Goal: Task Accomplishment & Management: Manage account settings

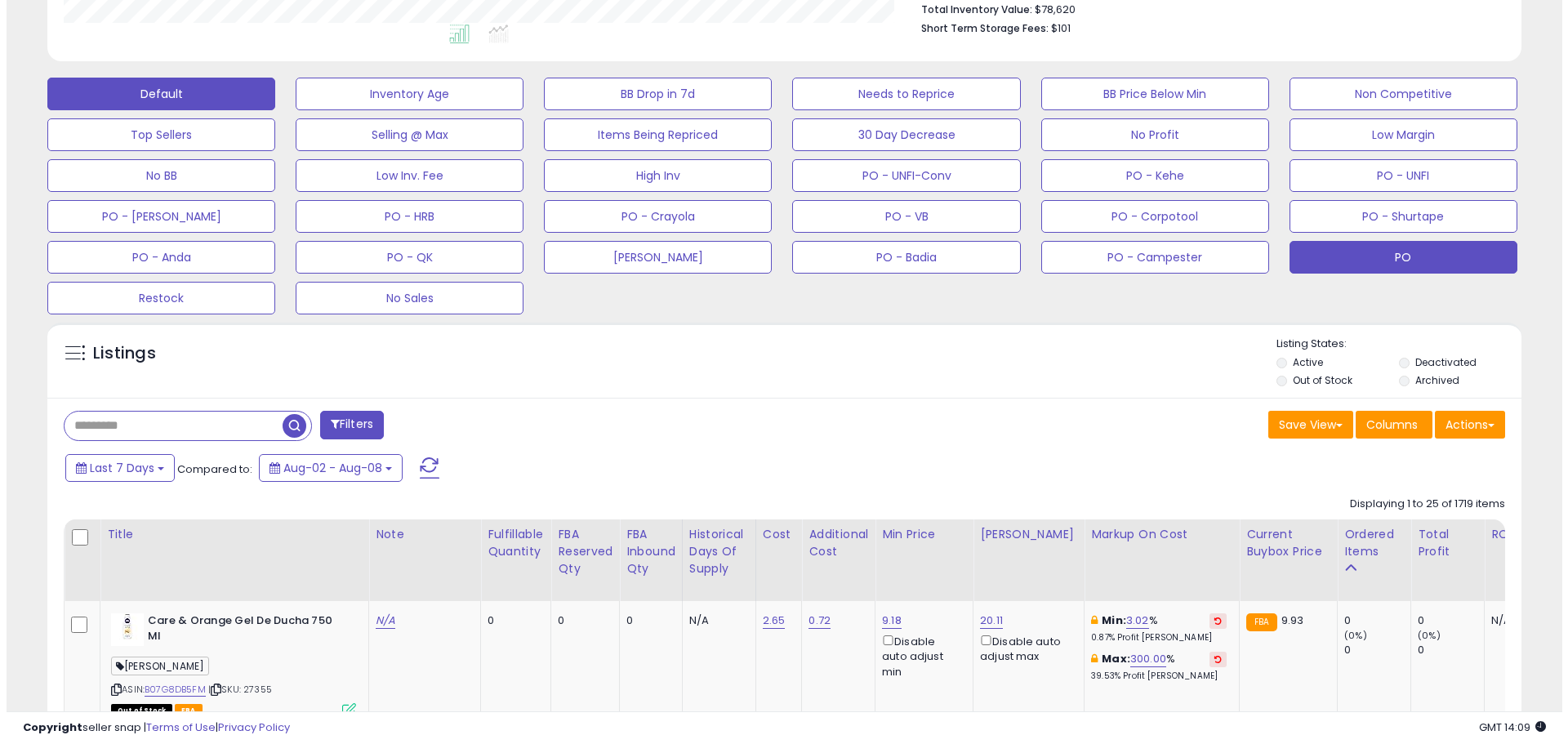
scroll to position [409, 0]
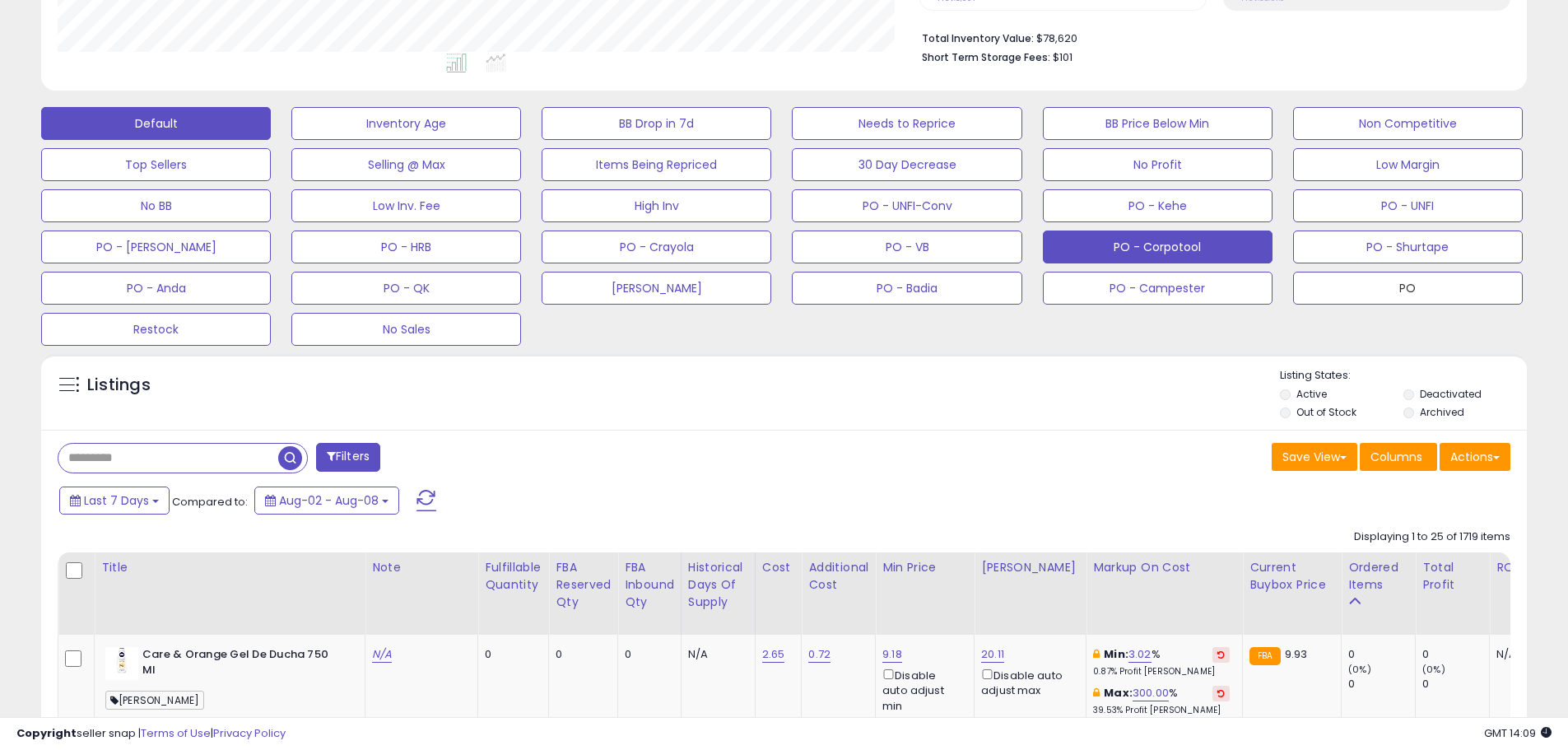
drag, startPoint x: 1444, startPoint y: 290, endPoint x: 1229, endPoint y: 232, distance: 222.7
click at [521, 140] on button "PO" at bounding box center [406, 123] width 230 height 33
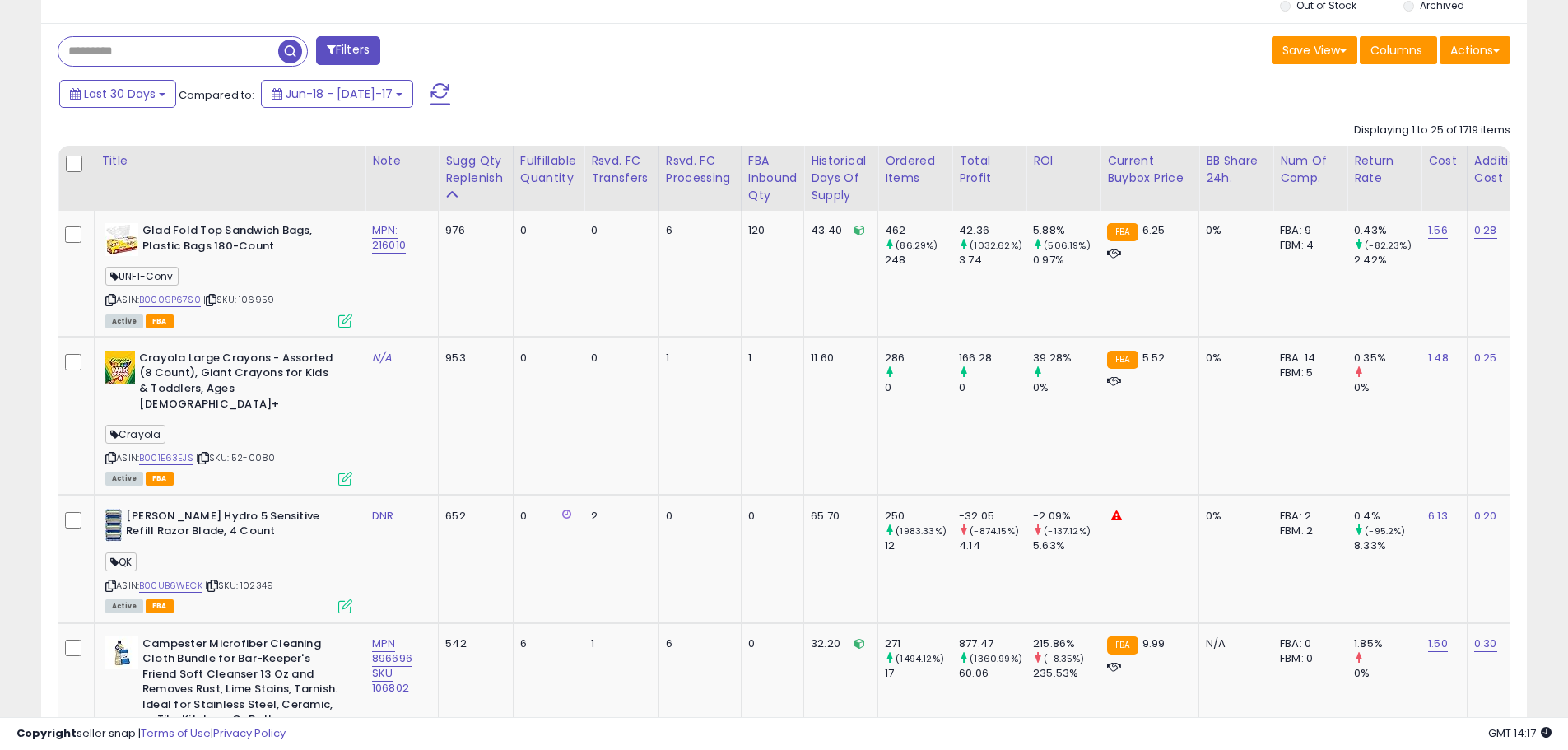
scroll to position [494, 0]
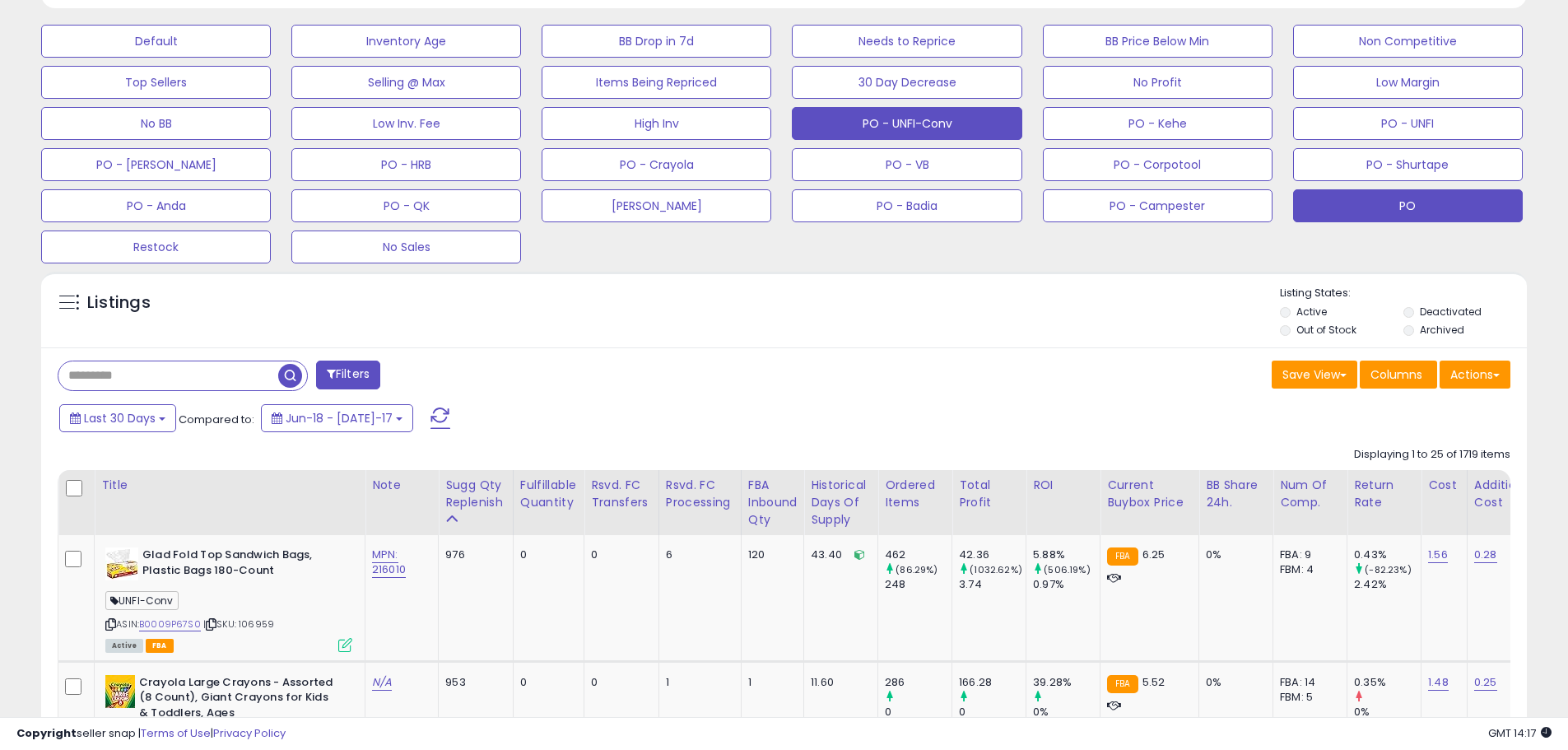
click at [271, 58] on button "PO - UNFI-Conv" at bounding box center [156, 40] width 230 height 33
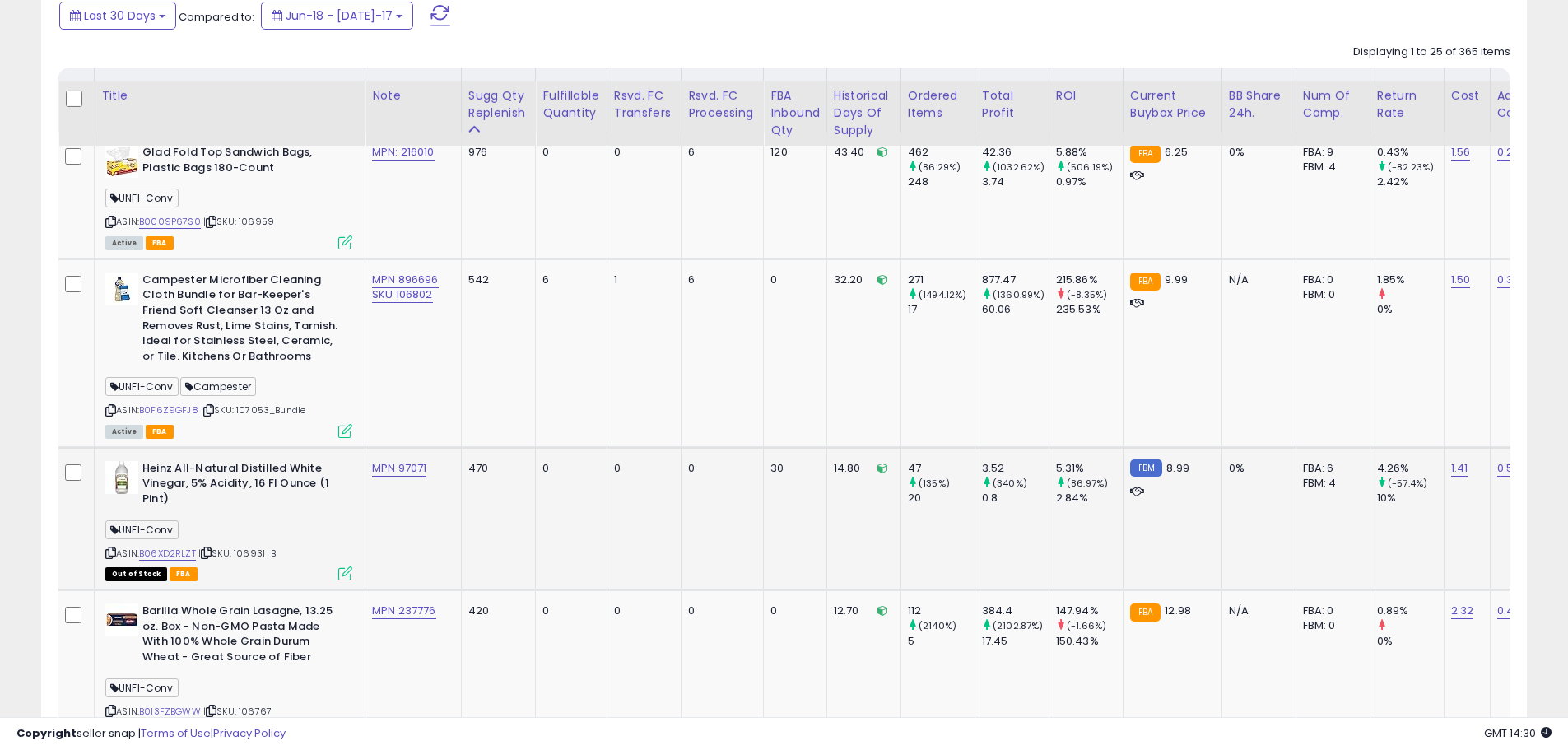
scroll to position [848, 0]
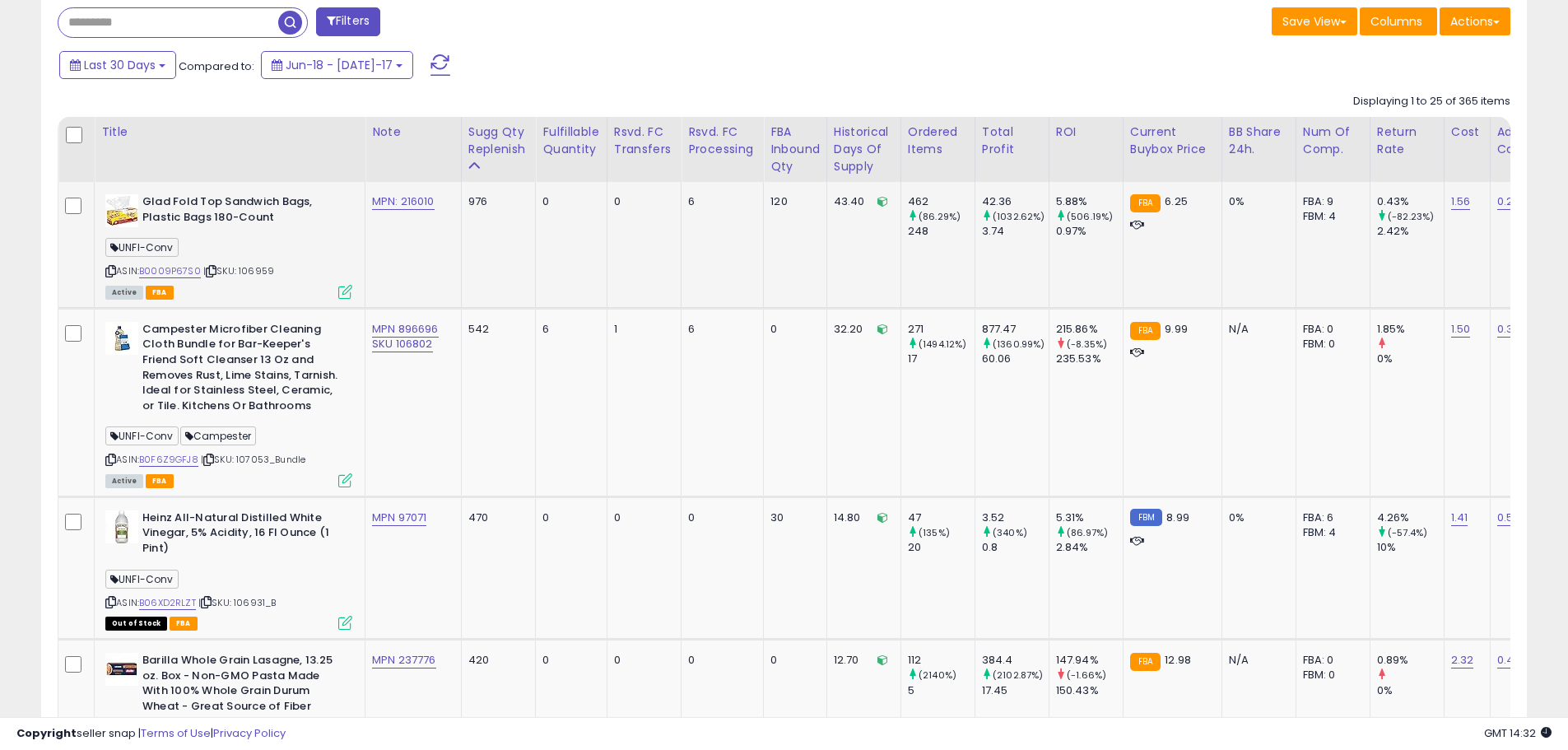
click at [251, 275] on span "| SKU: 106959" at bounding box center [239, 271] width 71 height 13
click at [414, 235] on td "MPN: 216010" at bounding box center [414, 245] width 97 height 126
drag, startPoint x: 443, startPoint y: 200, endPoint x: 400, endPoint y: 200, distance: 43.0
click at [400, 200] on div "MPN: 216010" at bounding box center [410, 202] width 77 height 15
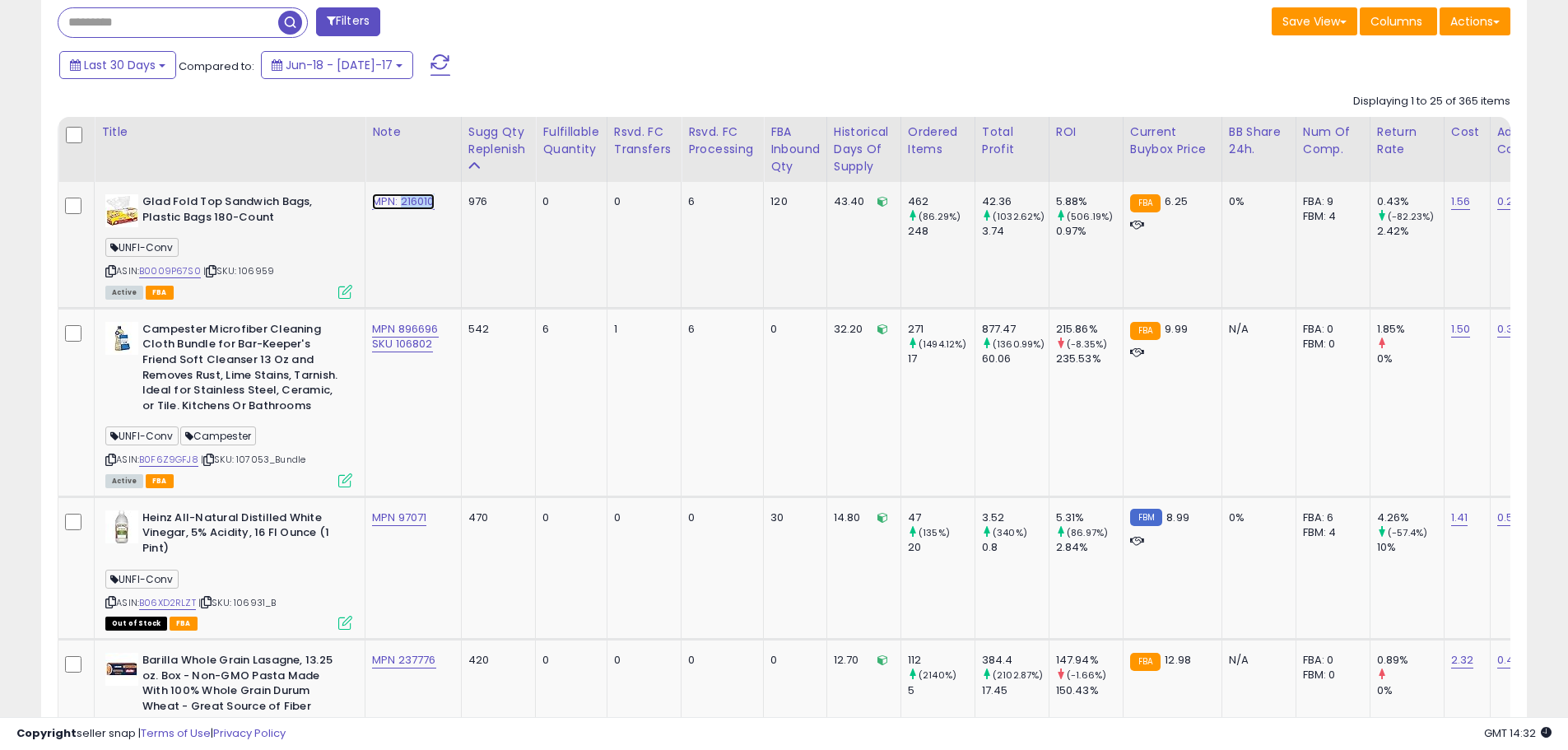
copy link "216010"
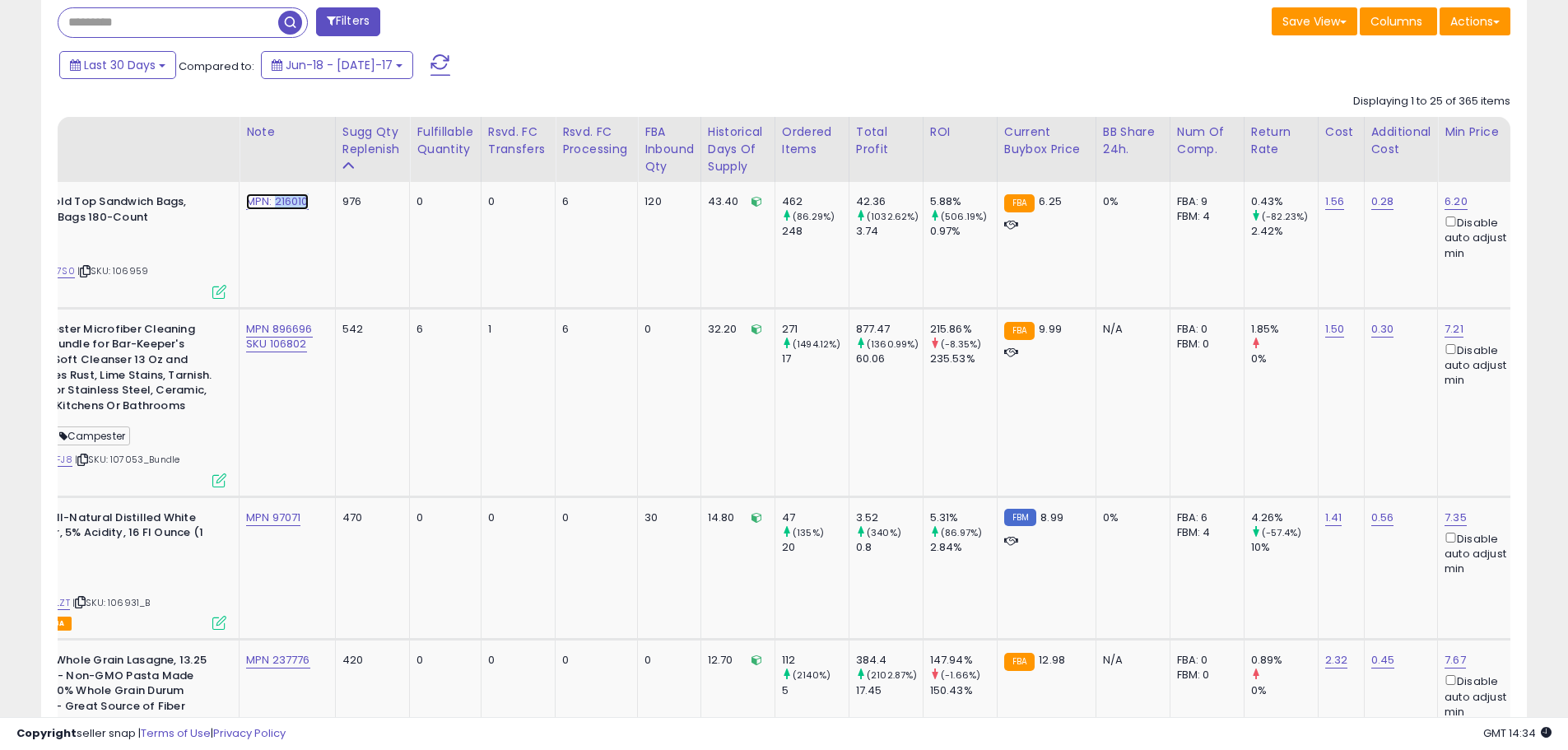
scroll to position [0, 166]
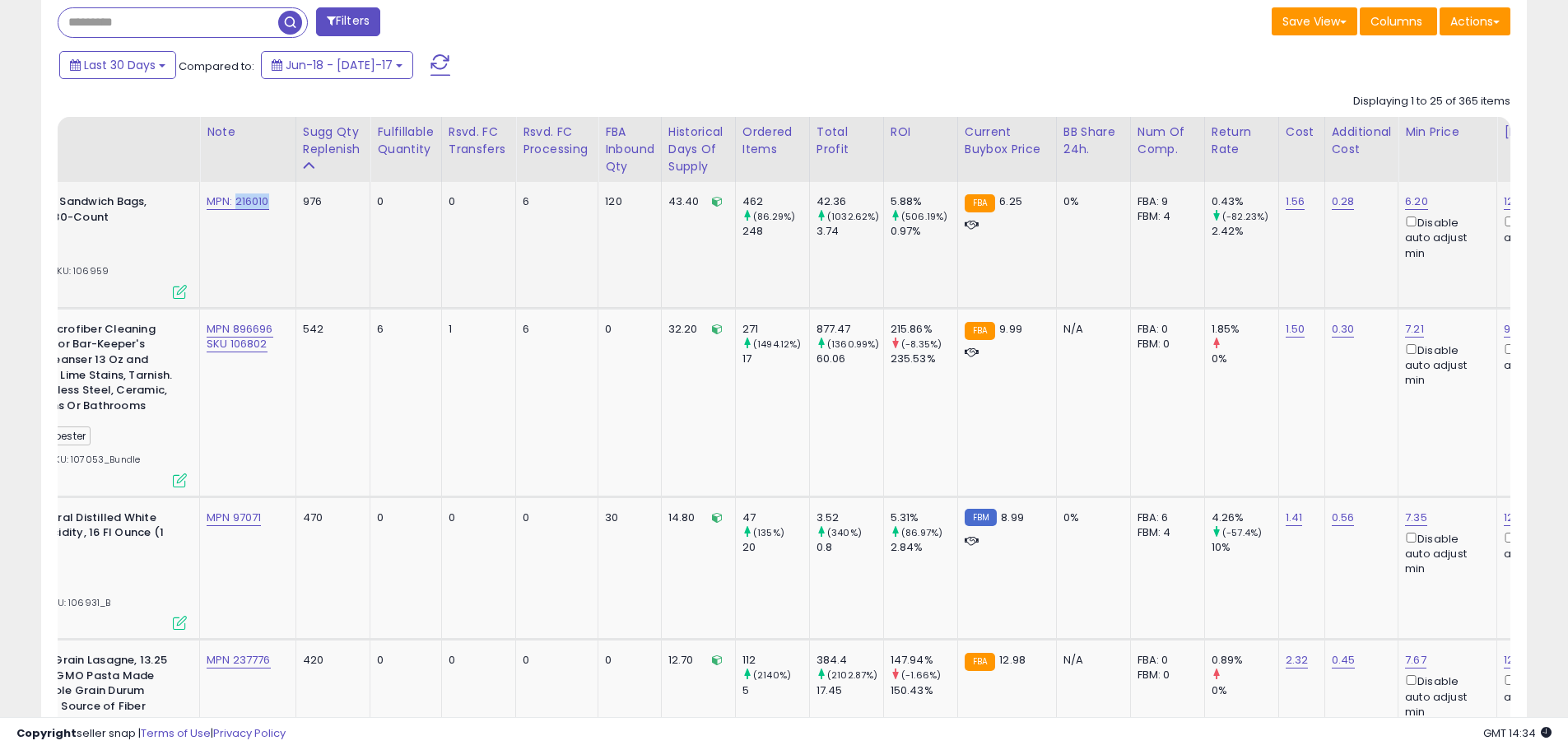
click at [1282, 196] on td "1.56" at bounding box center [1301, 245] width 46 height 126
click at [1291, 201] on link "1.56" at bounding box center [1296, 202] width 20 height 17
type input "****"
click at [1348, 161] on icon "submit" at bounding box center [1343, 159] width 10 height 10
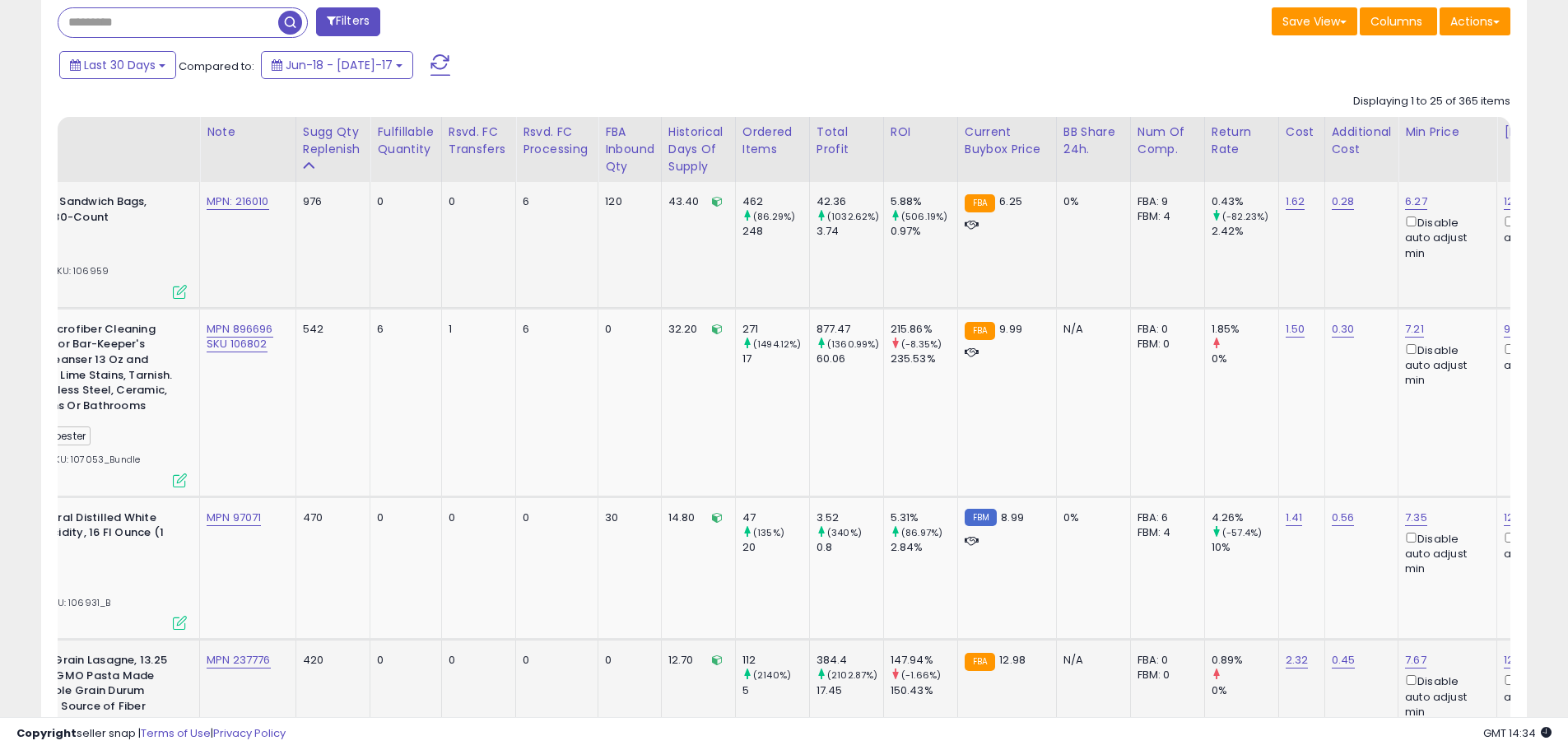
scroll to position [0, 0]
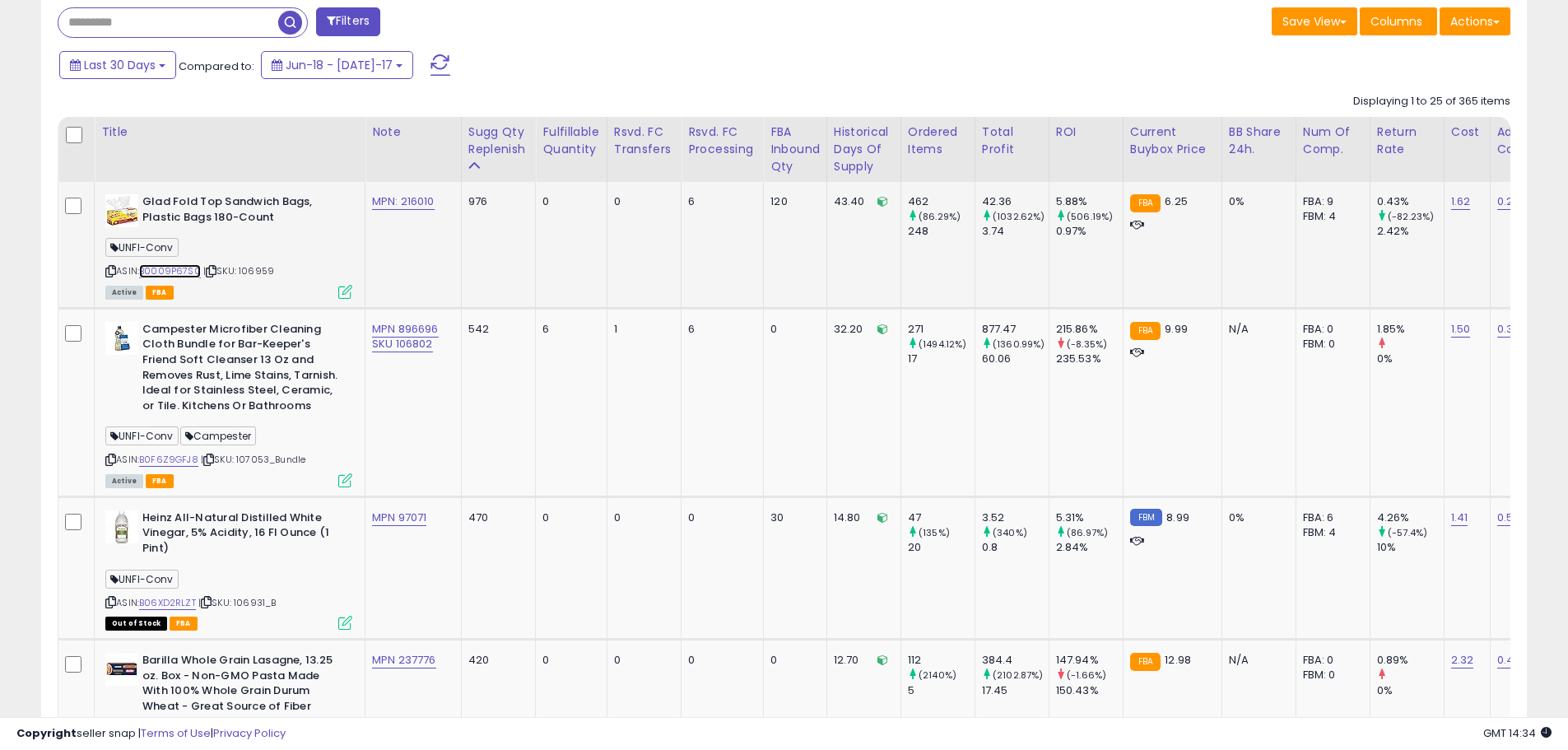
click at [176, 273] on link "B0009P67S0" at bounding box center [169, 271] width 61 height 14
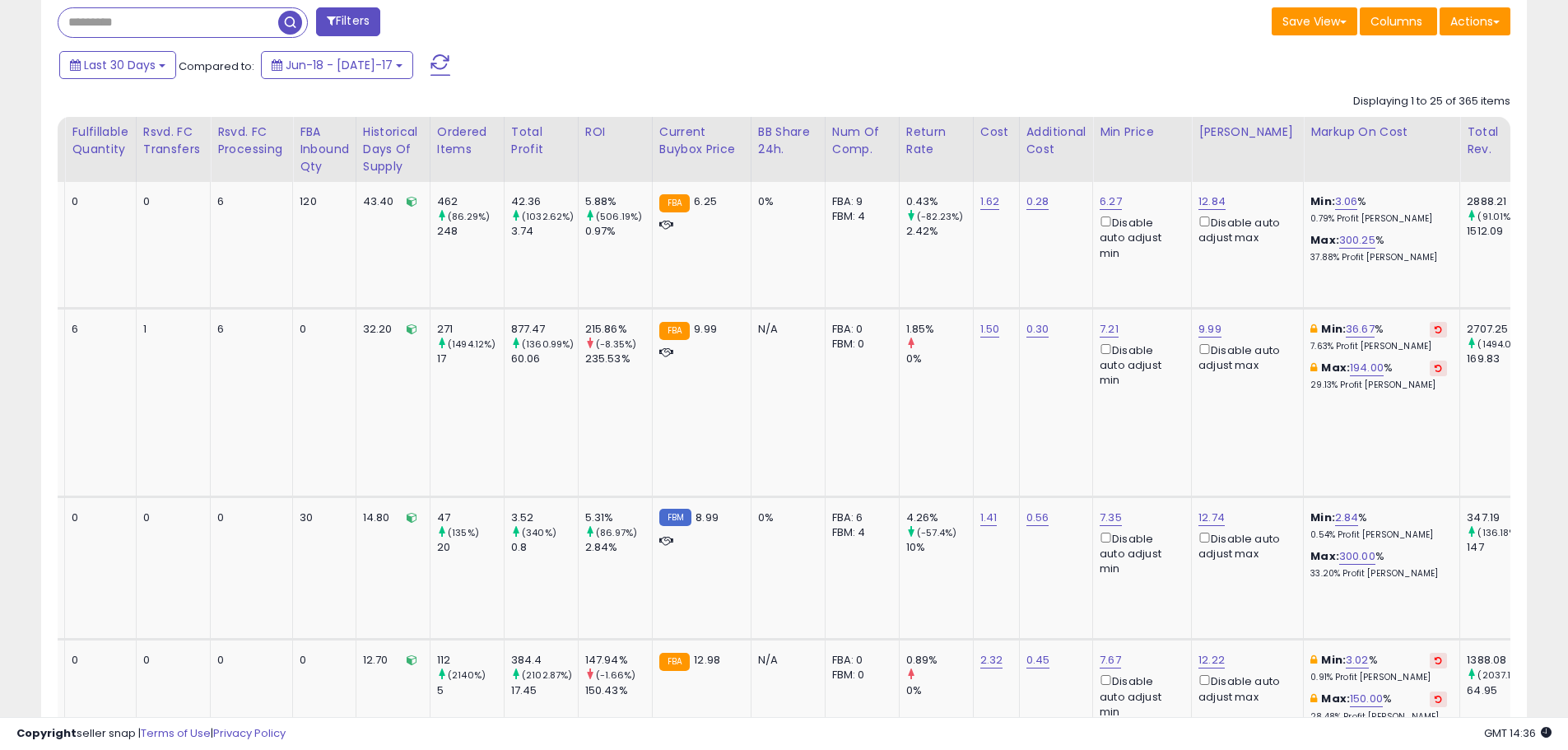
scroll to position [0, 476]
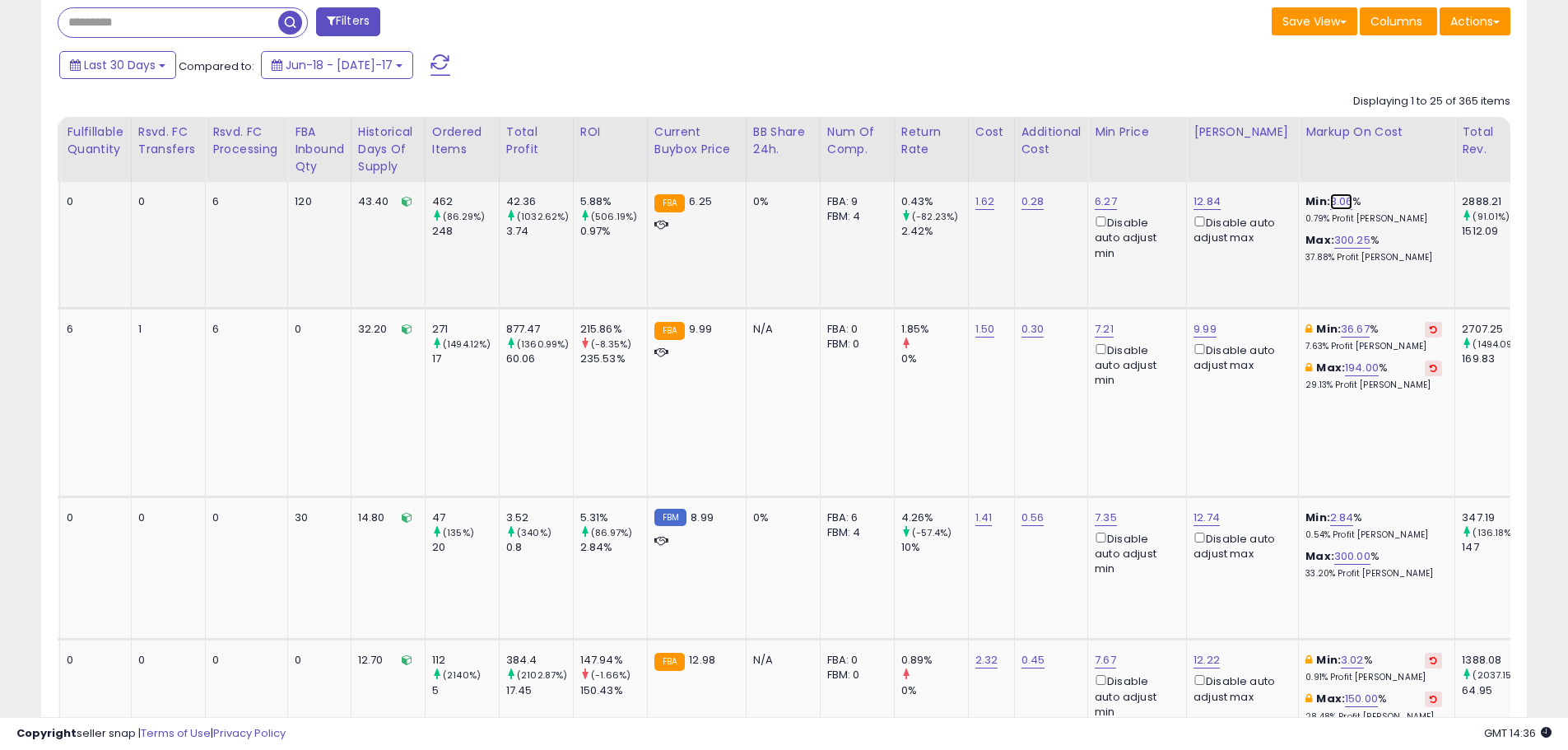
click at [1333, 204] on link "3.06" at bounding box center [1341, 202] width 23 height 17
drag, startPoint x: 1251, startPoint y: 146, endPoint x: 1213, endPoint y: 144, distance: 38.1
click at [1214, 143] on input "****" at bounding box center [1285, 145] width 146 height 28
type input "**"
click at [1383, 145] on icon "submit" at bounding box center [1378, 143] width 10 height 10
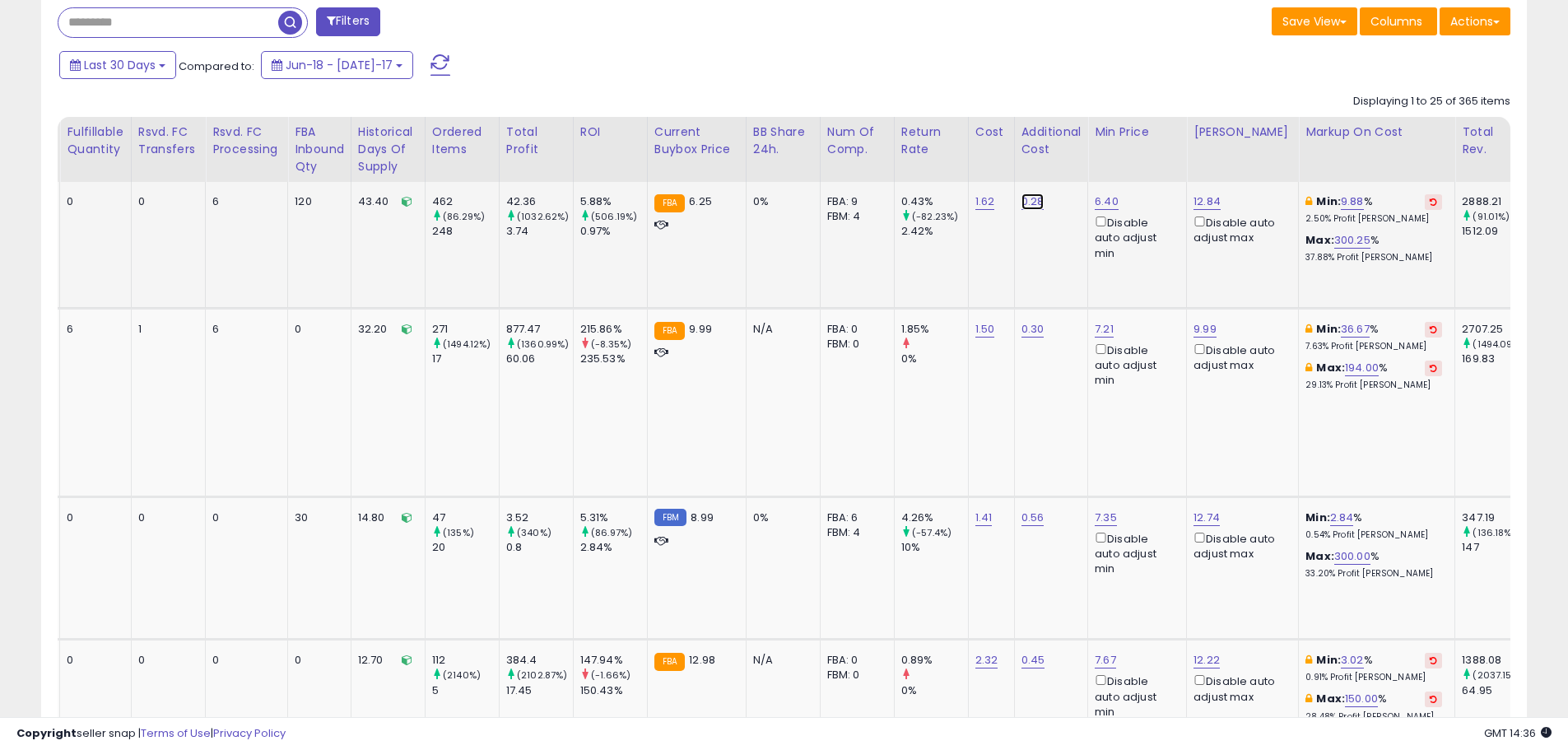
click at [1032, 202] on link "0.28" at bounding box center [1032, 202] width 23 height 17
drag, startPoint x: 979, startPoint y: 156, endPoint x: 858, endPoint y: 156, distance: 121.0
type input "****"
click at [1084, 156] on icon "submit" at bounding box center [1079, 159] width 10 height 10
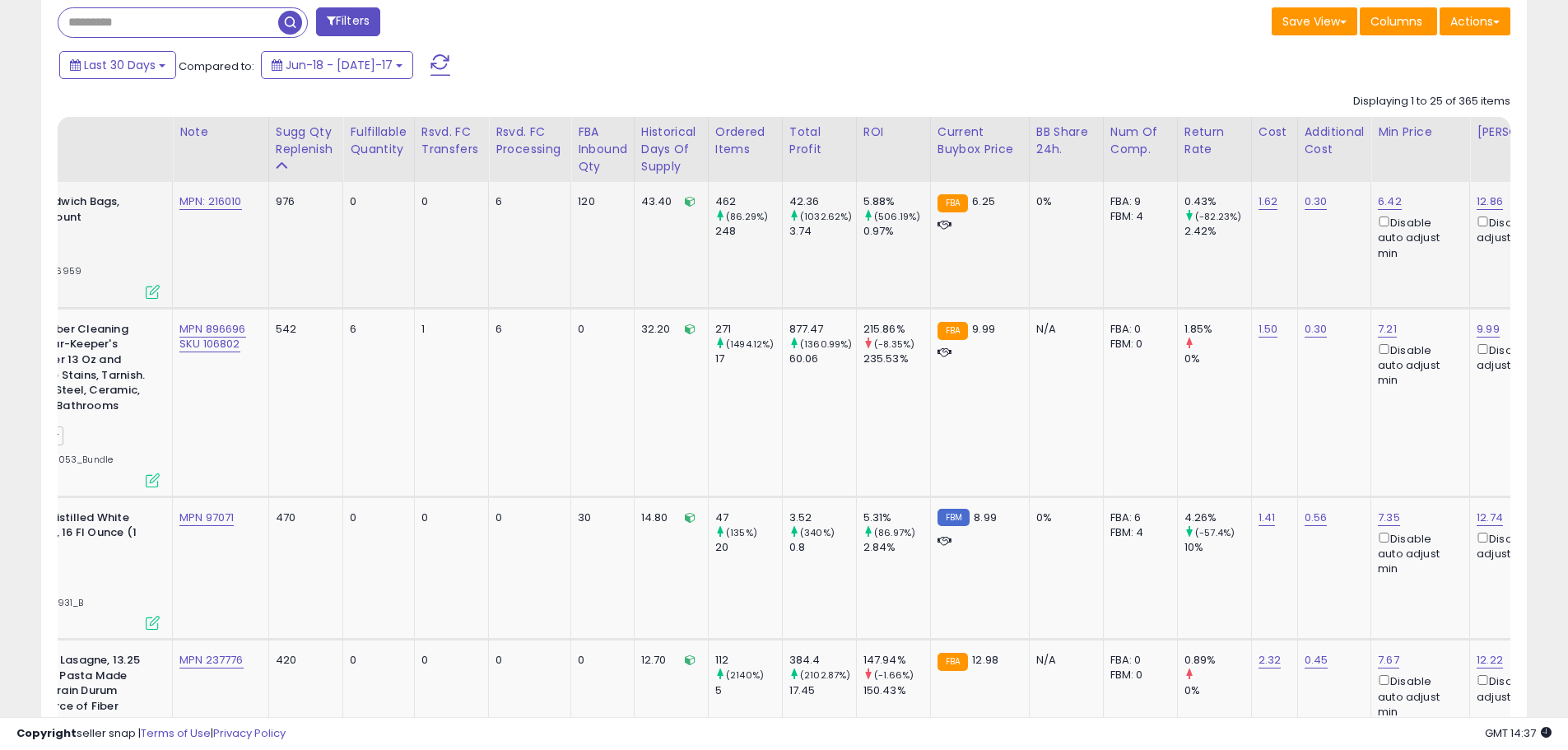
scroll to position [0, 0]
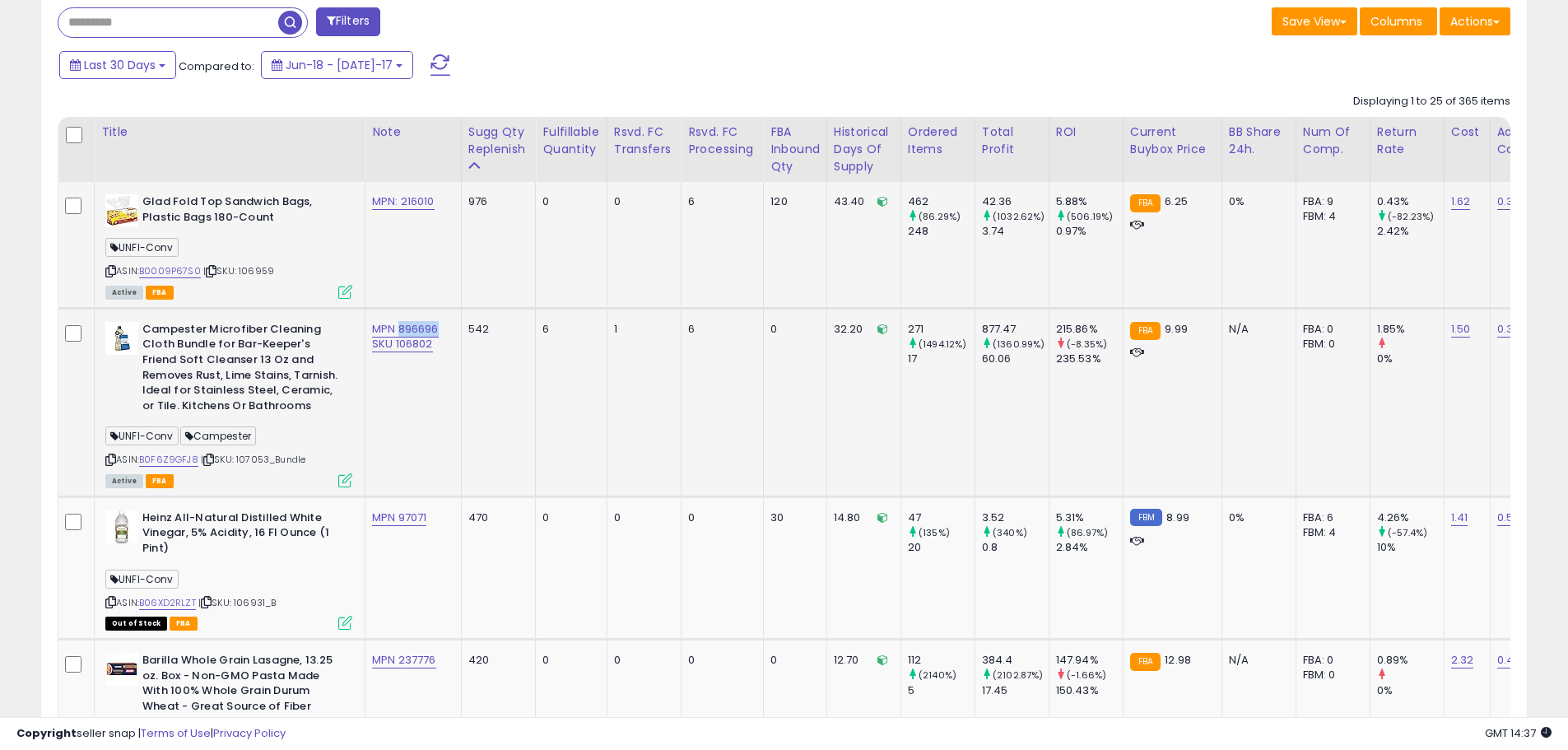
drag, startPoint x: 446, startPoint y: 327, endPoint x: 398, endPoint y: 330, distance: 48.1
click at [398, 330] on div "MPN 896696 SKU 106802" at bounding box center [410, 336] width 77 height 29
copy link "896696"
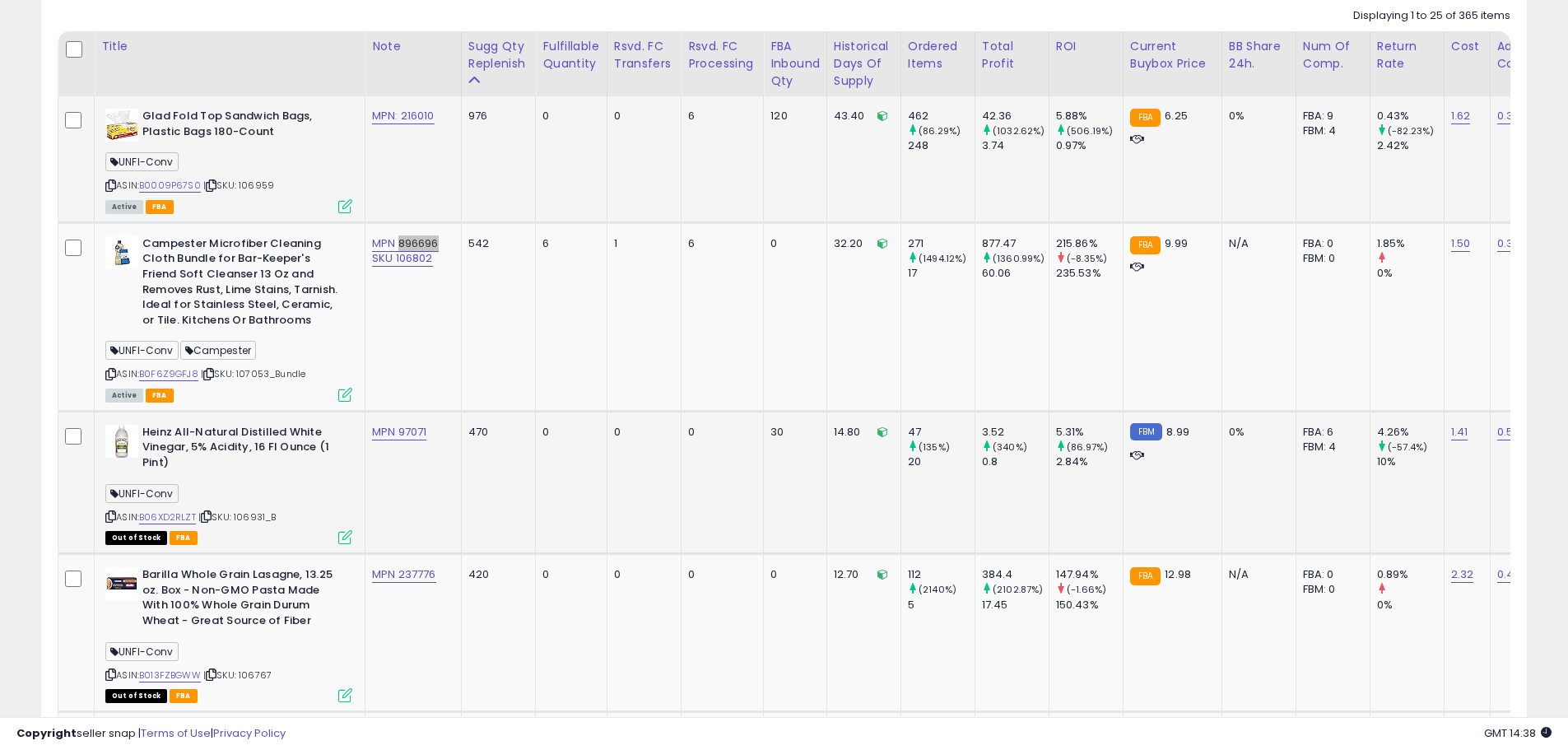
scroll to position [930, 0]
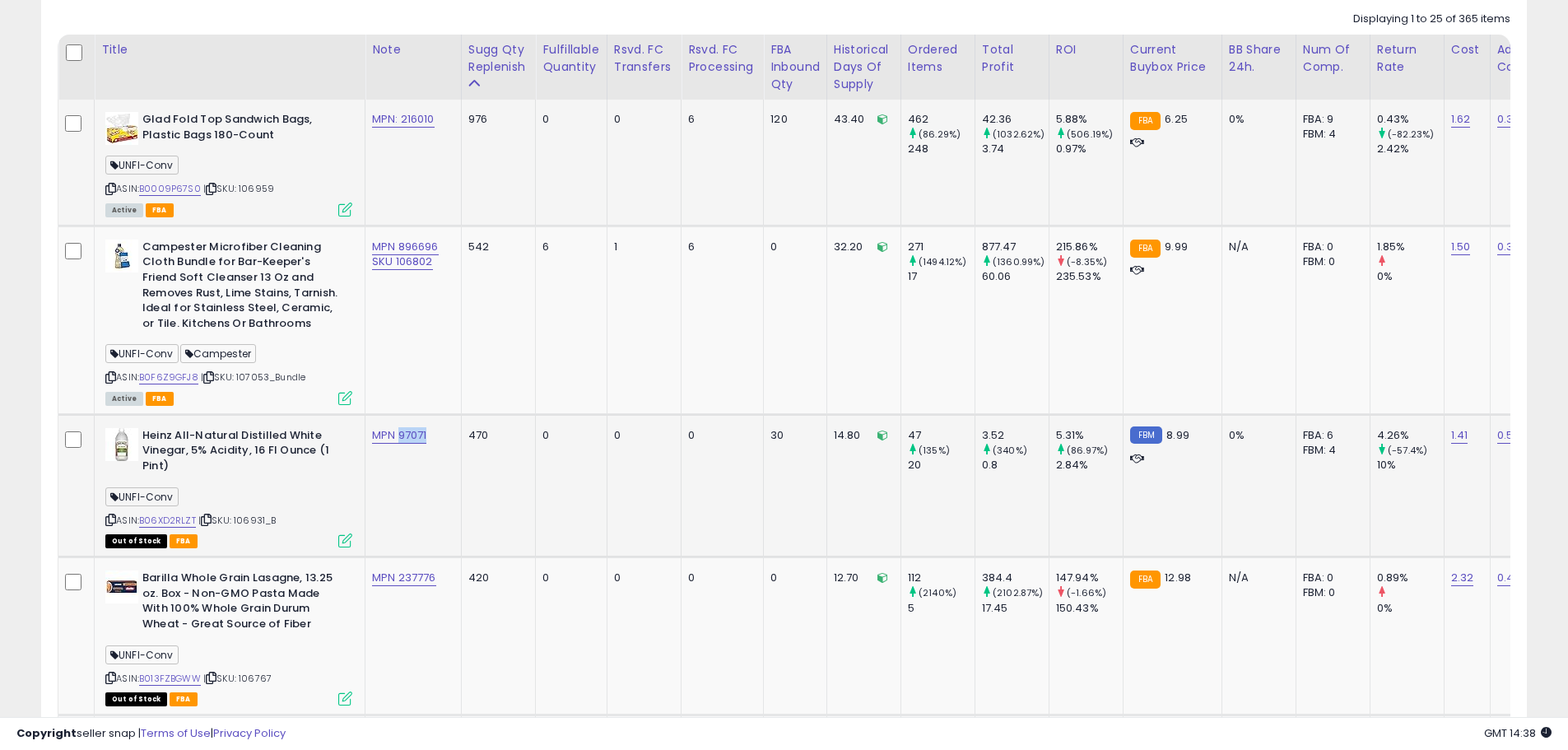
drag, startPoint x: 441, startPoint y: 431, endPoint x: 399, endPoint y: 441, distance: 43.2
click at [399, 441] on div "MPN 97071" at bounding box center [410, 436] width 77 height 15
copy link "97071"
drag, startPoint x: 417, startPoint y: 436, endPoint x: 298, endPoint y: 517, distance: 144.0
click at [299, 517] on div "ASIN: B06XD2RLZT | SKU: 106931_B Out of Stock FBA" at bounding box center [229, 487] width 247 height 118
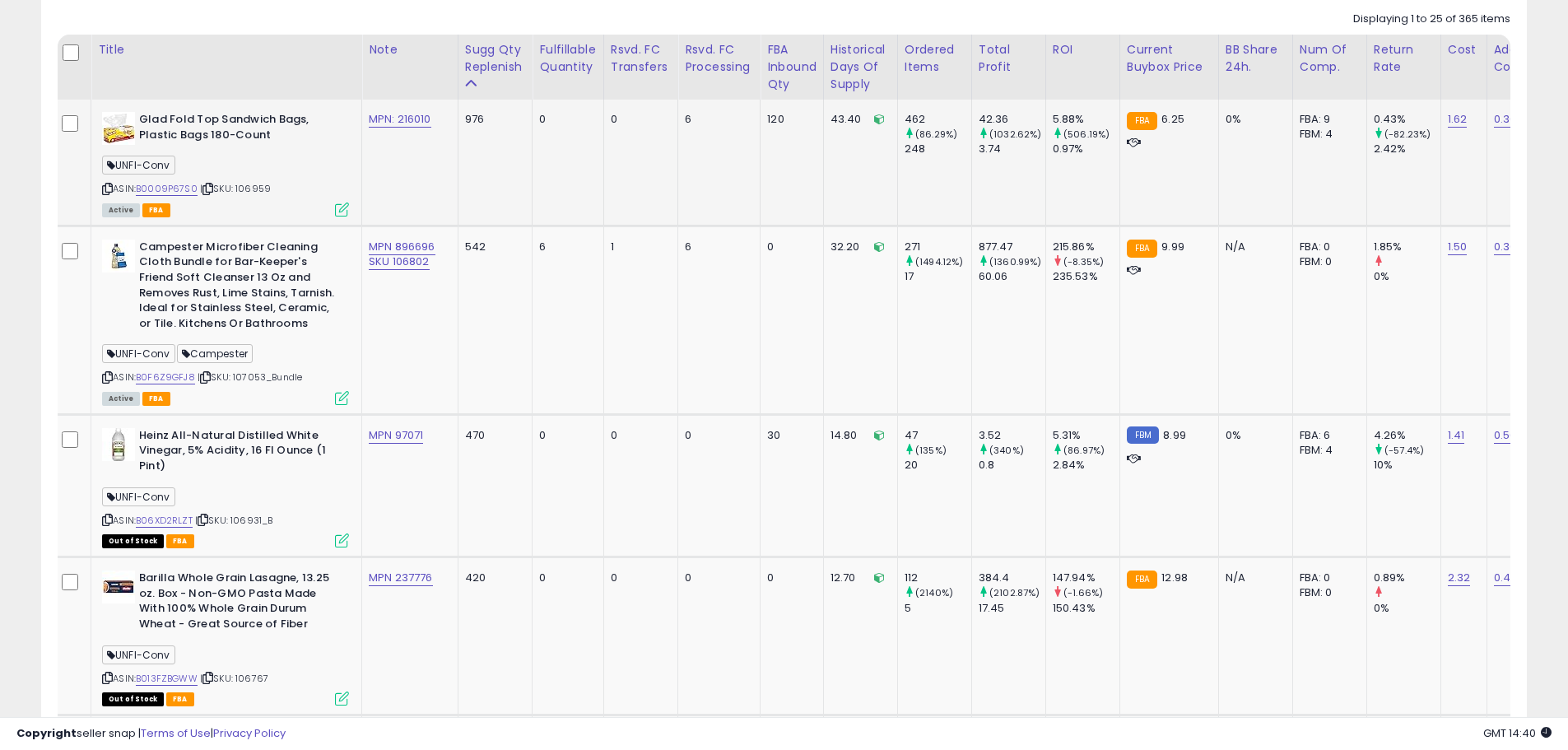
scroll to position [0, 0]
click at [172, 518] on link "B06XD2RLZT" at bounding box center [167, 520] width 57 height 14
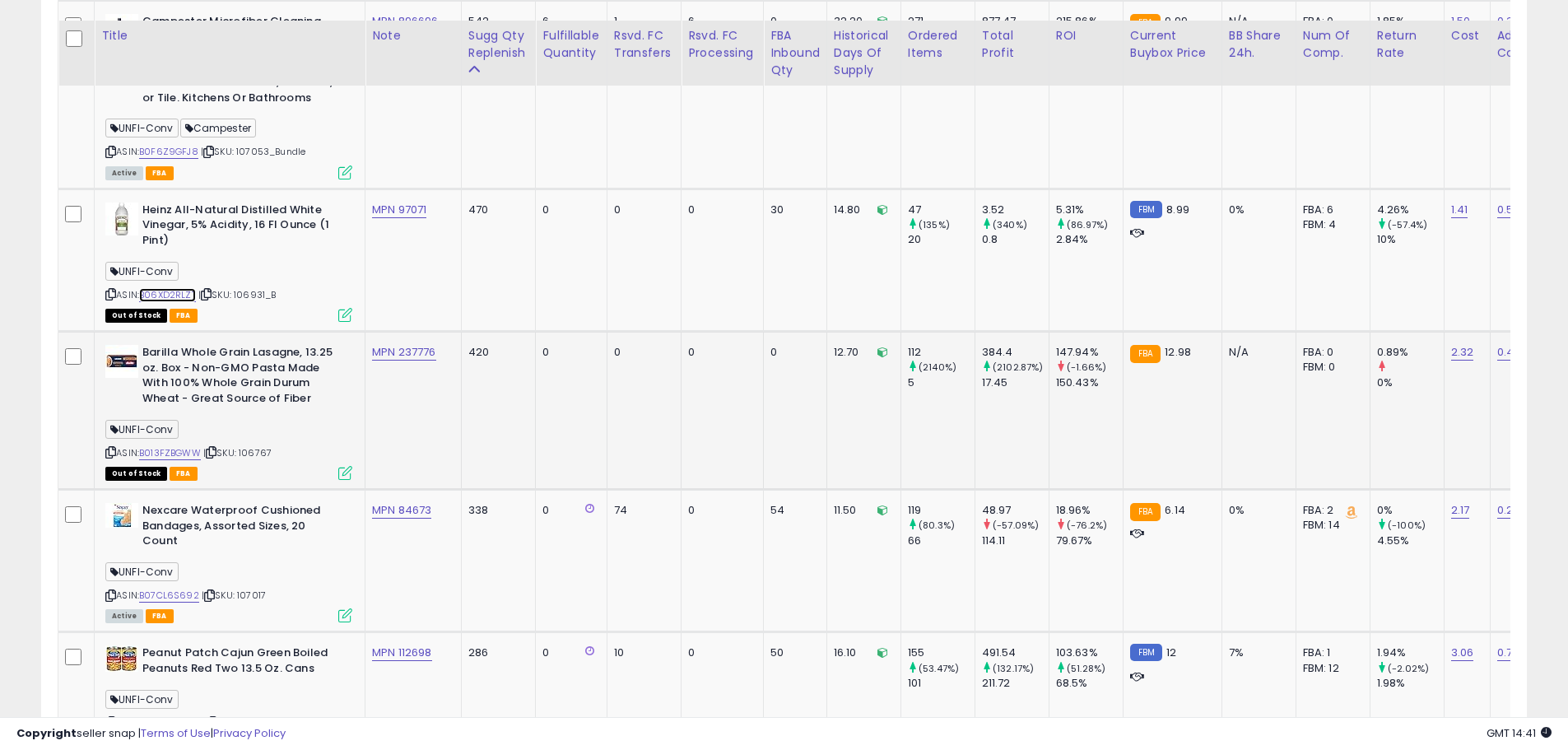
scroll to position [1176, 0]
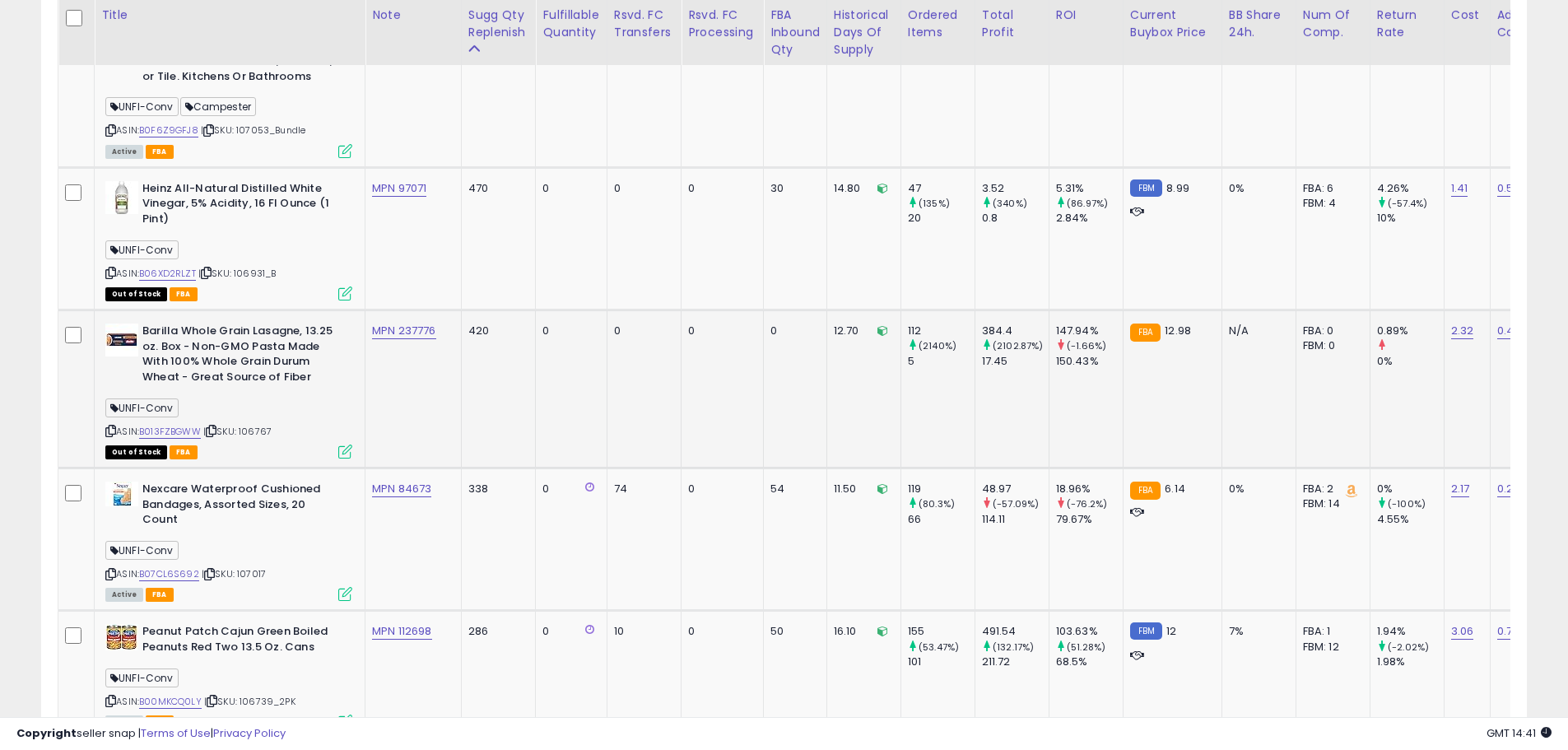
click at [264, 427] on div "ASIN: B013FZBGWW | SKU: 106767 Out of Stock FBA" at bounding box center [229, 390] width 247 height 134
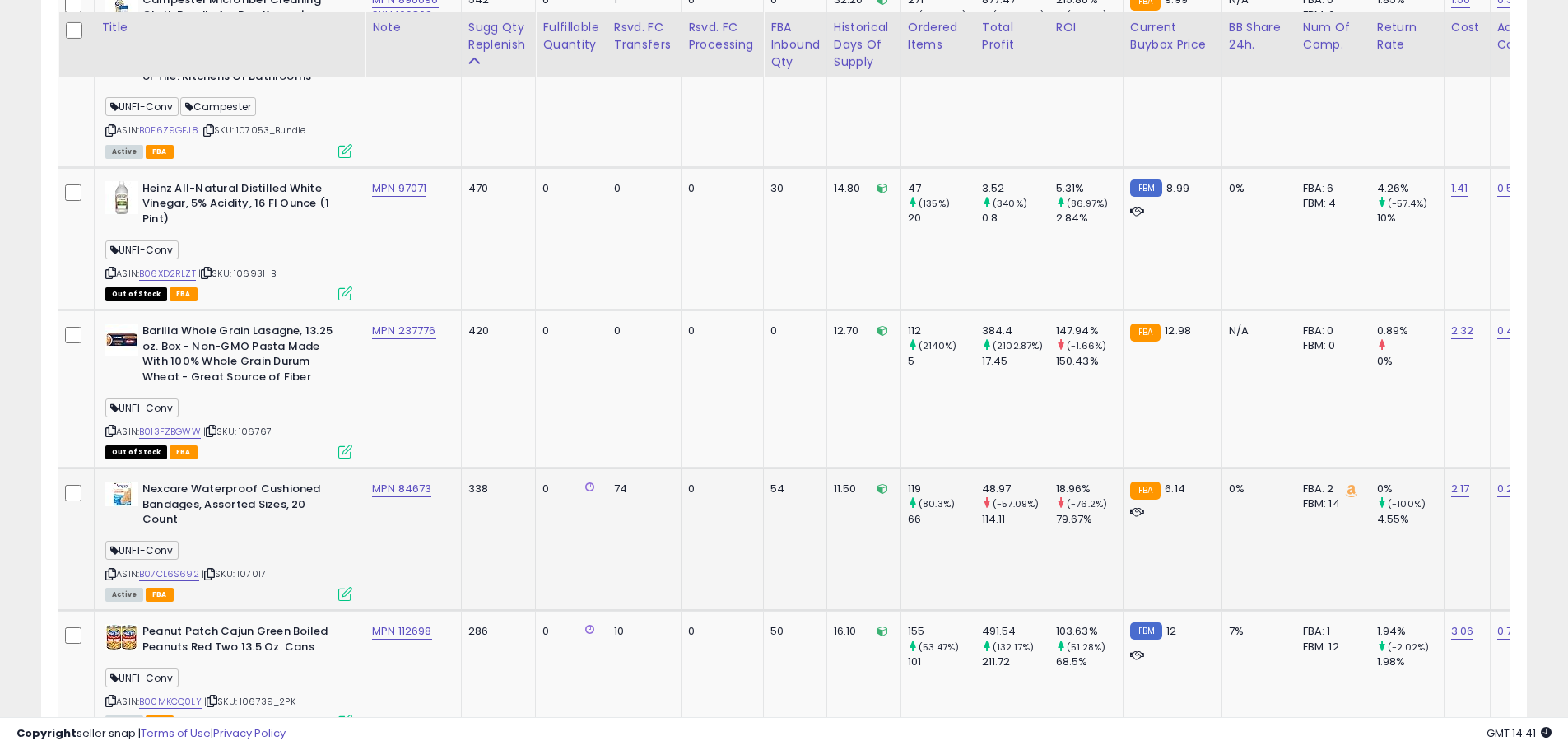
scroll to position [1259, 0]
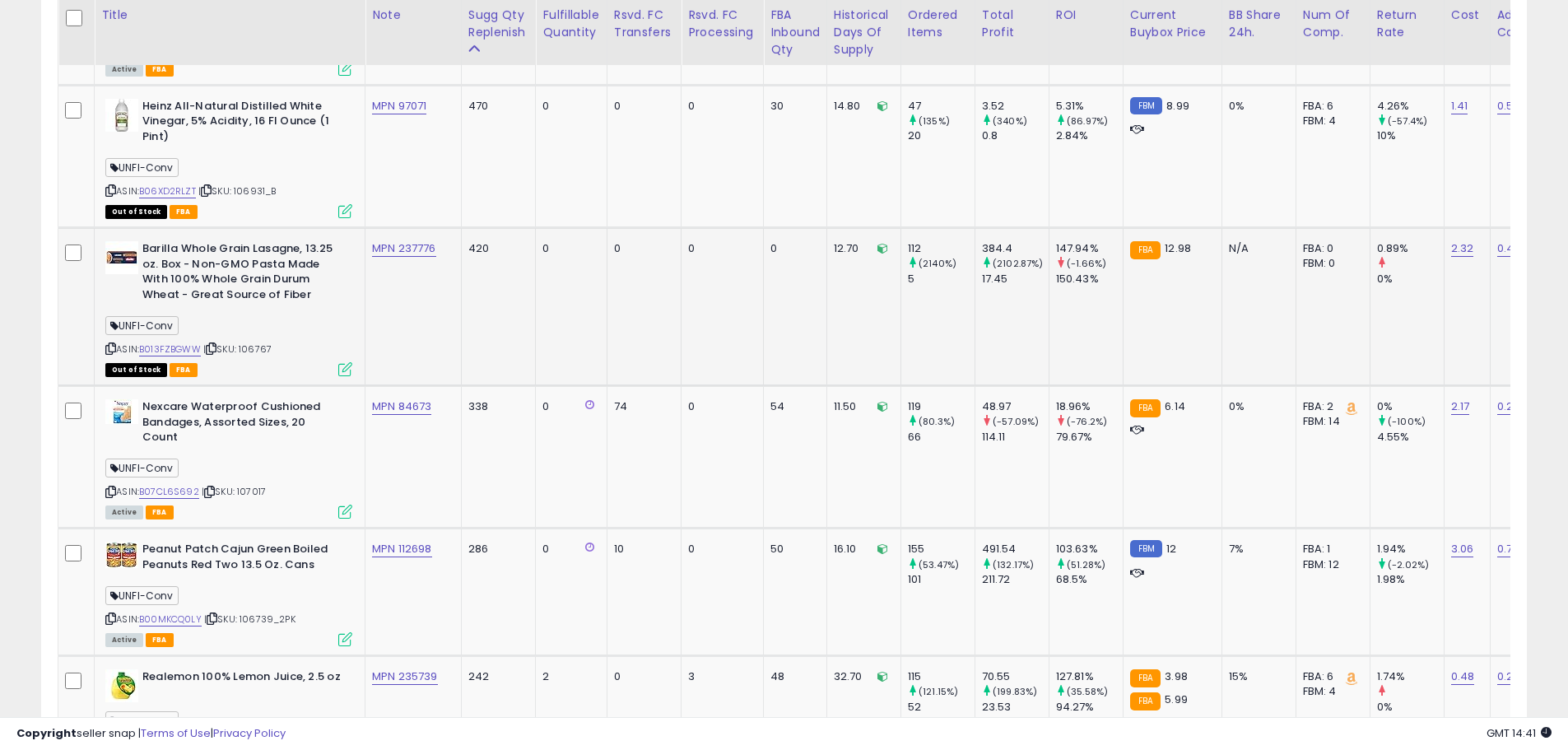
click at [417, 344] on td "MPN 237776" at bounding box center [414, 307] width 97 height 158
drag, startPoint x: 441, startPoint y: 244, endPoint x: 400, endPoint y: 252, distance: 41.8
click at [400, 252] on div "MPN 237776" at bounding box center [410, 249] width 77 height 15
copy link "237776"
click at [251, 352] on span "| SKU: 106767" at bounding box center [237, 349] width 68 height 13
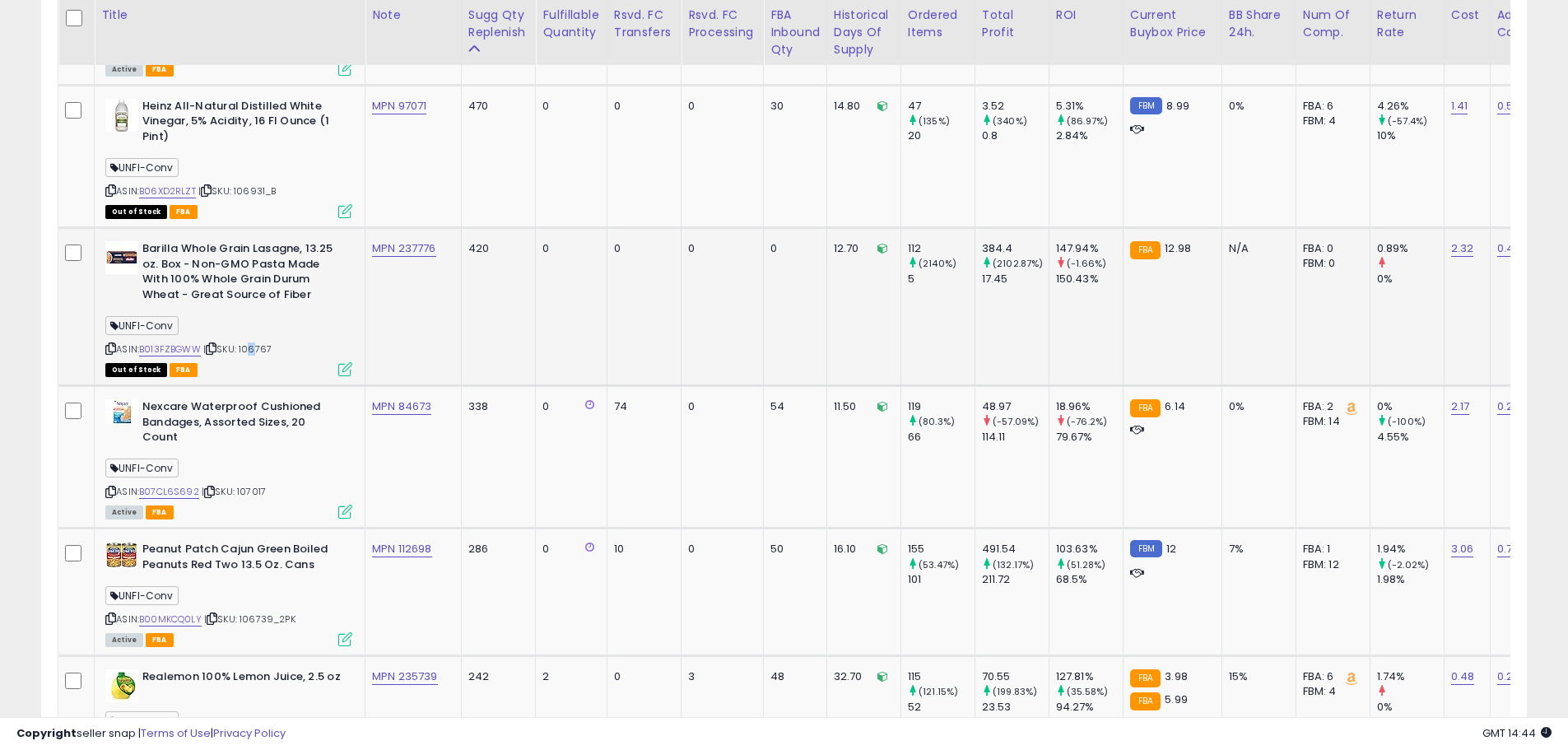
click at [251, 352] on span "| SKU: 106767" at bounding box center [237, 349] width 68 height 13
click at [264, 355] on span "| SKU: 106767" at bounding box center [237, 349] width 68 height 13
click at [391, 305] on td "MPN 237776" at bounding box center [414, 307] width 97 height 158
drag, startPoint x: 453, startPoint y: 246, endPoint x: 399, endPoint y: 255, distance: 54.7
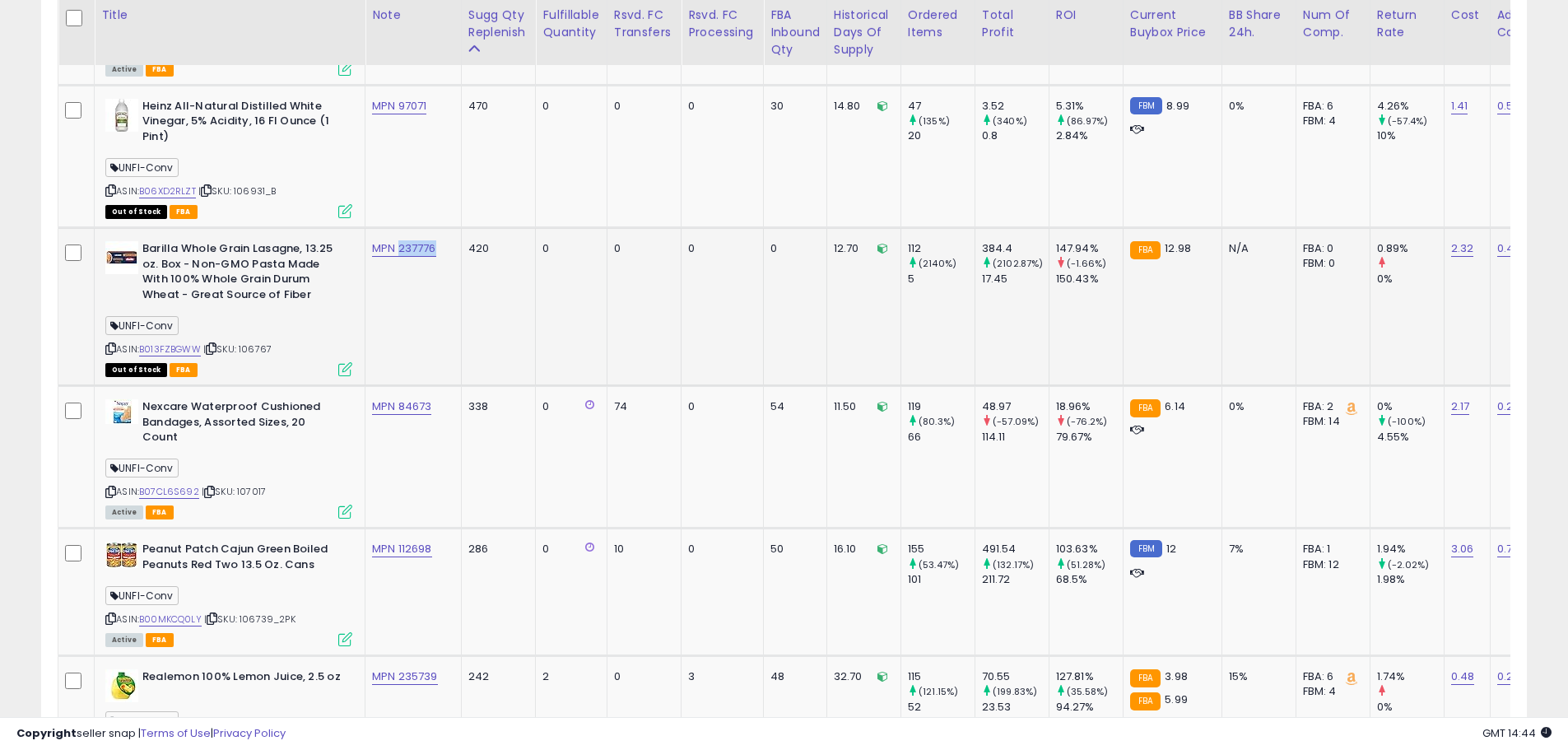
click at [399, 255] on td "MPN 237776" at bounding box center [414, 307] width 97 height 158
copy link "237776"
click at [184, 348] on link "B013FZBGWW" at bounding box center [169, 349] width 61 height 14
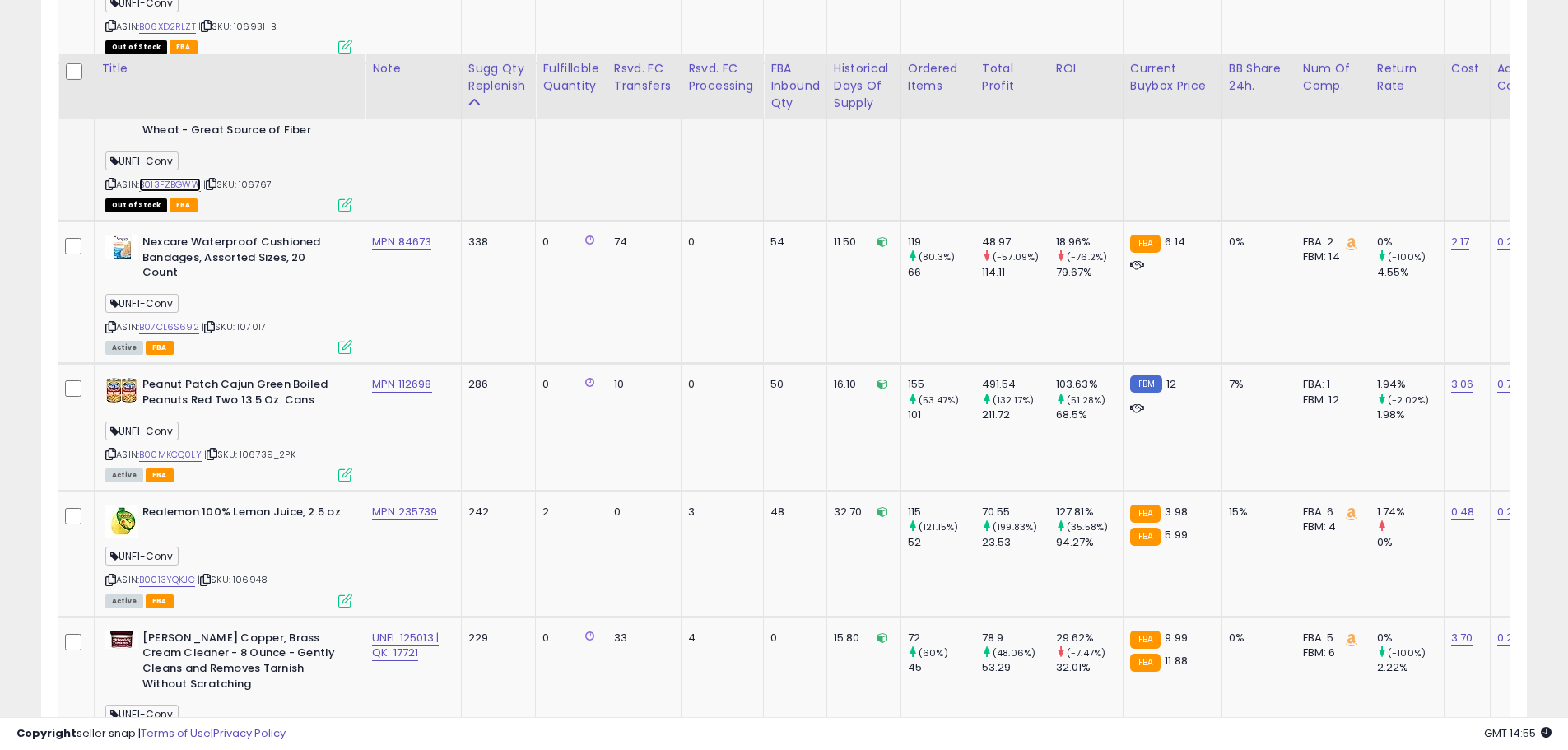
scroll to position [1506, 0]
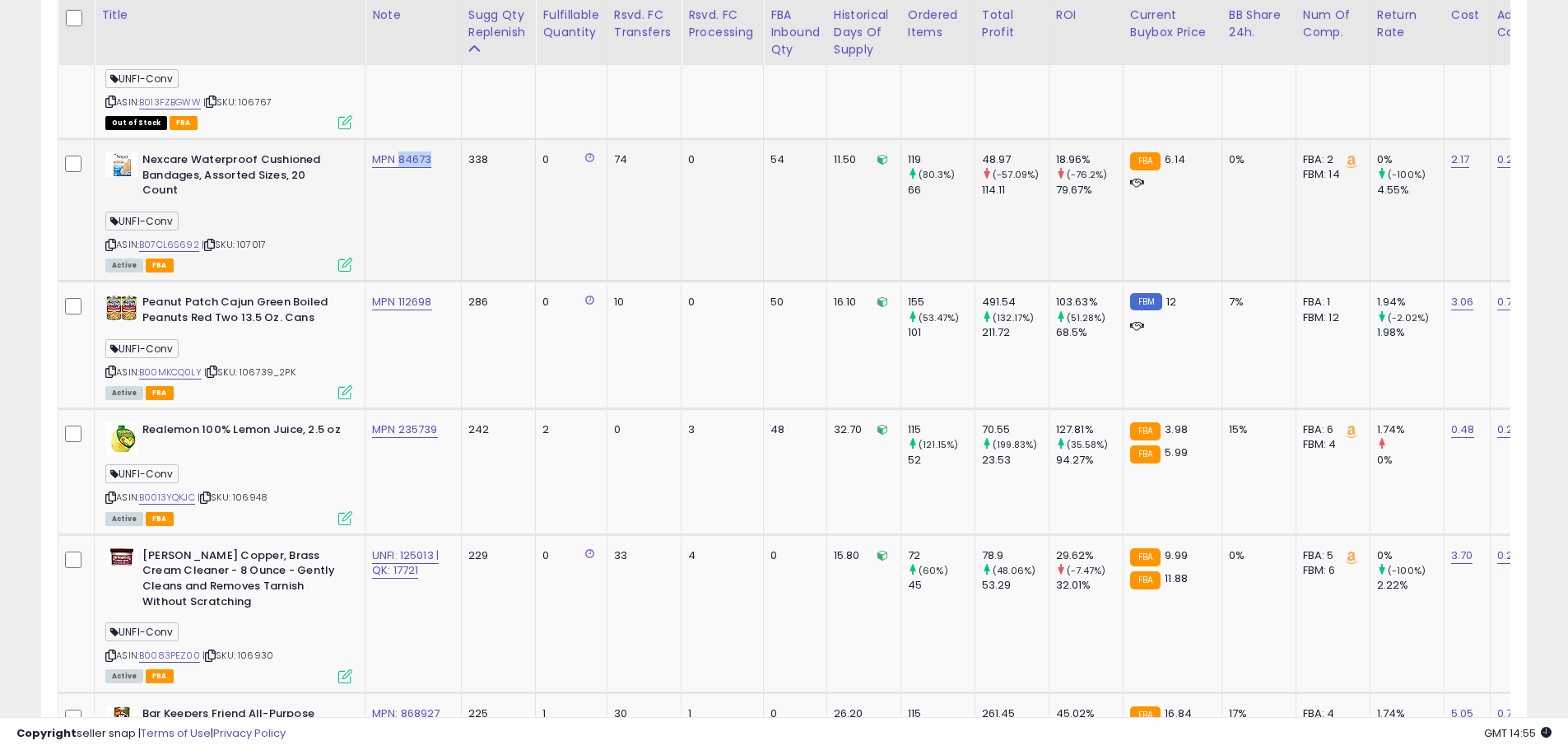
drag, startPoint x: 424, startPoint y: 161, endPoint x: 400, endPoint y: 161, distance: 24.0
click at [400, 161] on div "MPN 84673" at bounding box center [410, 160] width 77 height 15
copy link "84673"
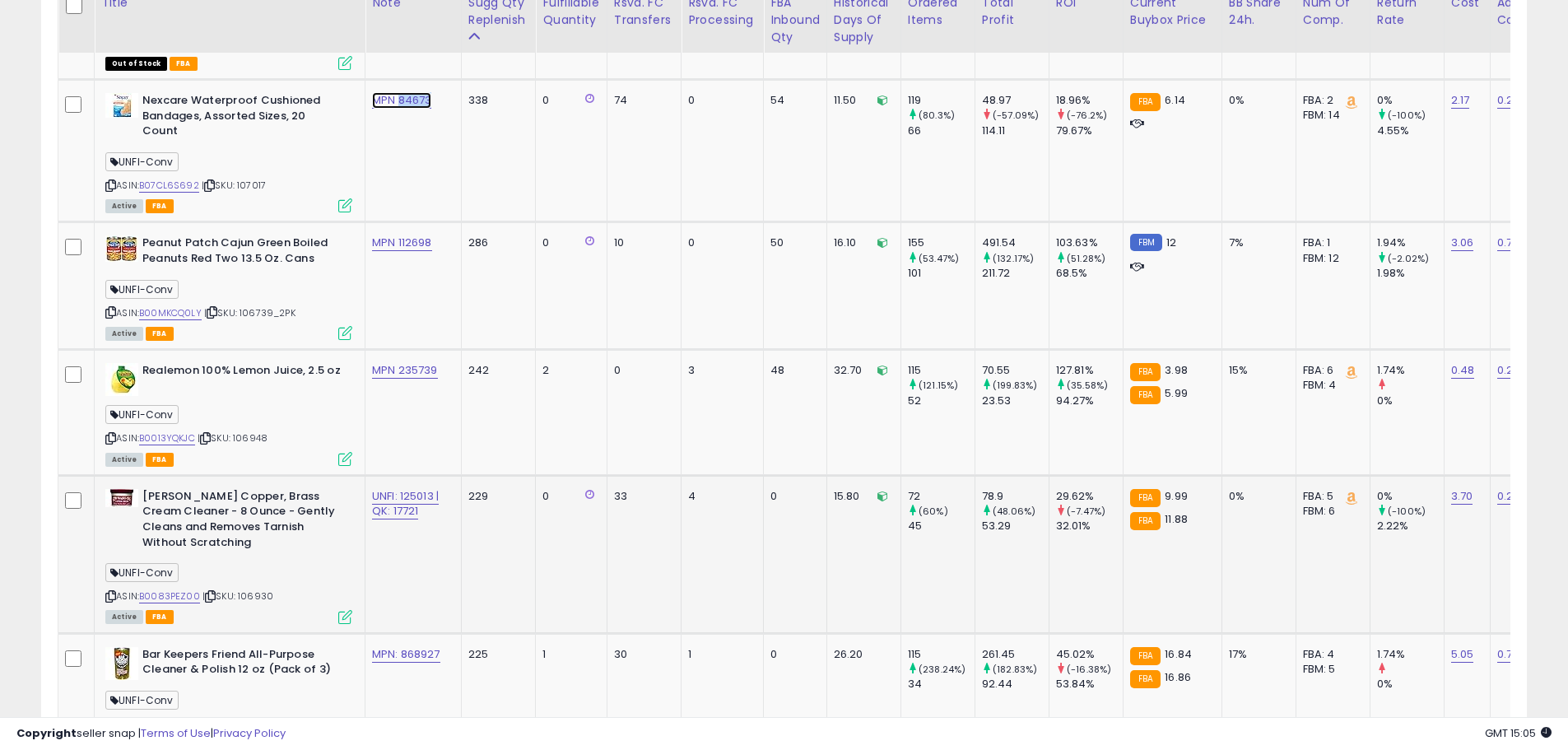
scroll to position [1588, 0]
